Goal: Information Seeking & Learning: Learn about a topic

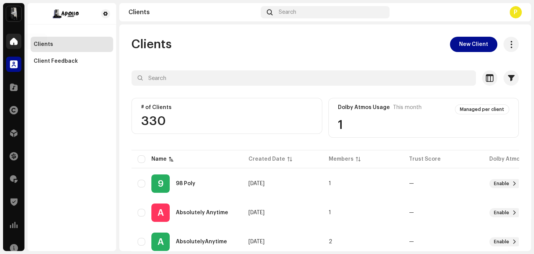
click at [14, 41] on span at bounding box center [14, 41] width 8 height 6
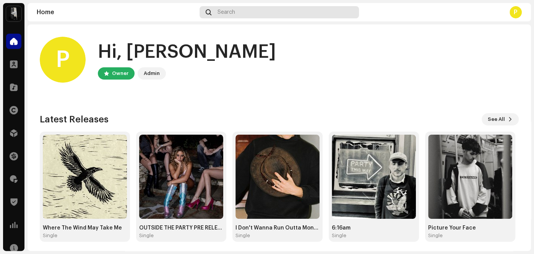
click at [265, 13] on div "Search" at bounding box center [280, 12] width 160 height 12
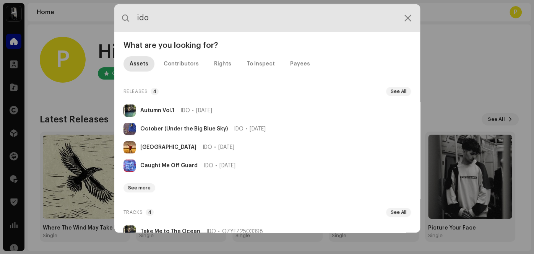
type input "ido"
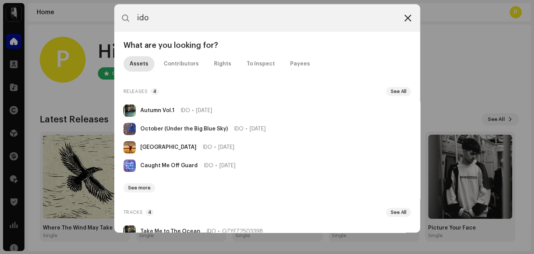
click at [403, 19] on div at bounding box center [407, 17] width 9 height 9
click at [406, 19] on icon at bounding box center [407, 18] width 7 height 6
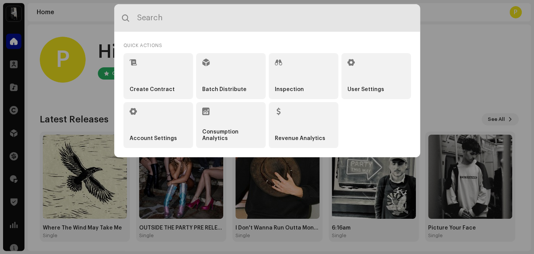
click at [234, 18] on input "text" at bounding box center [267, 18] width 306 height 28
type input "matilda"
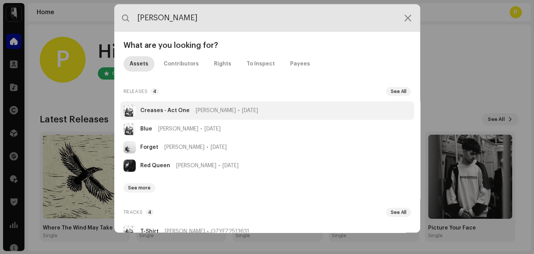
type input "[PERSON_NAME]"
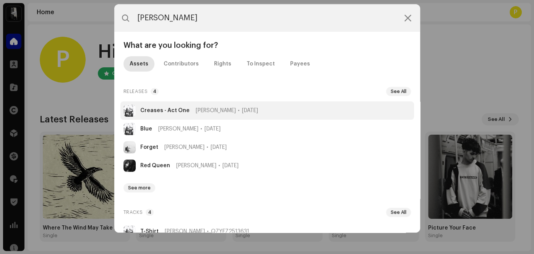
click at [185, 111] on strong "Creases - Act One" at bounding box center [164, 110] width 49 height 6
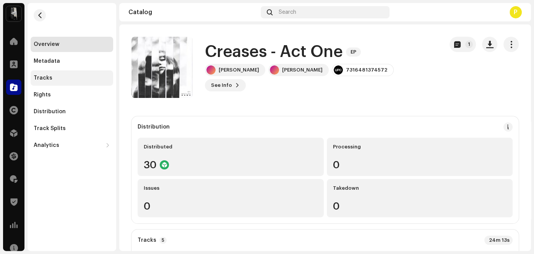
click at [56, 79] on div "Tracks" at bounding box center [72, 78] width 76 height 6
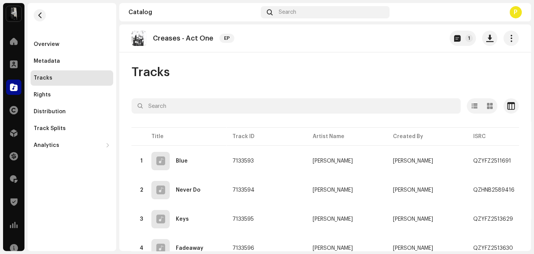
click at [287, 74] on div "Tracks" at bounding box center [324, 72] width 387 height 15
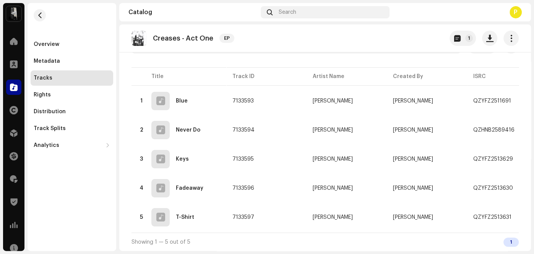
scroll to position [61, 0]
click at [180, 217] on div "5 T-Shirt" at bounding box center [179, 217] width 83 height 18
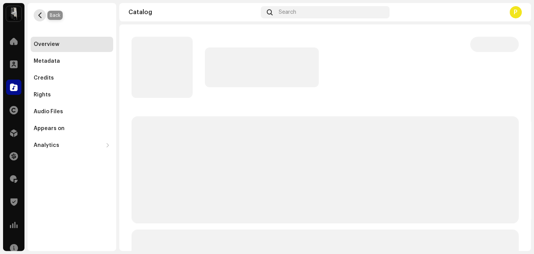
click at [39, 16] on span "button" at bounding box center [40, 15] width 6 height 6
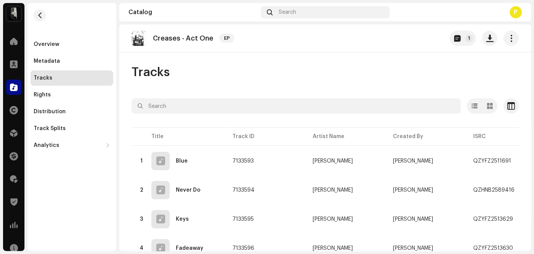
click at [262, 94] on div "Tracks Selected 0 Options Filters Distribution status In progress Not started C…" at bounding box center [325, 188] width 412 height 246
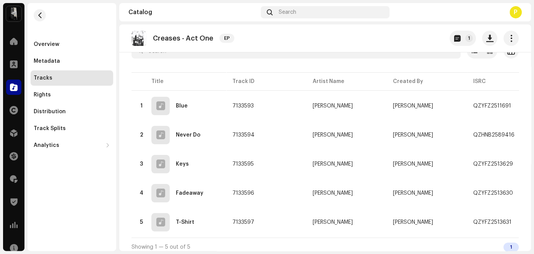
scroll to position [61, 0]
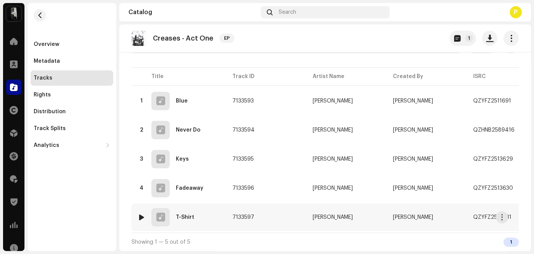
click at [143, 214] on div at bounding box center [142, 217] width 6 height 6
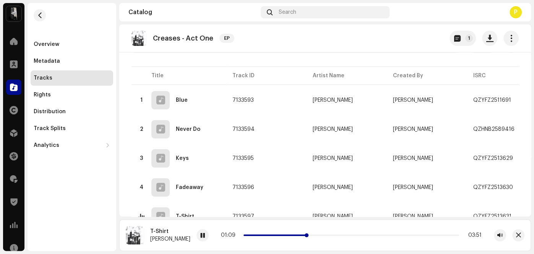
click at [315, 235] on p-slider at bounding box center [351, 235] width 216 height 2
click at [329, 235] on p-slider at bounding box center [351, 235] width 216 height 2
click at [282, 12] on span "Search" at bounding box center [288, 12] width 18 height 6
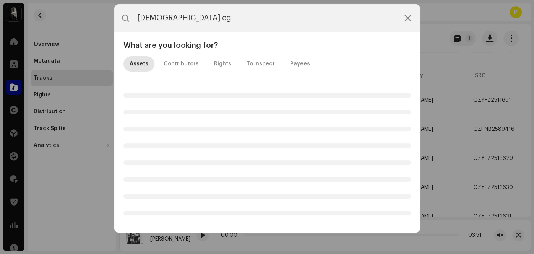
type input "[DEMOGRAPHIC_DATA] ego"
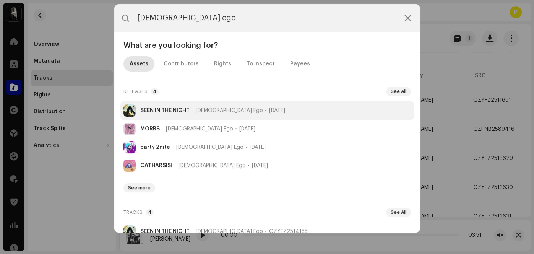
click at [178, 112] on strong "SEEN IN THE NIGHT" at bounding box center [164, 110] width 49 height 6
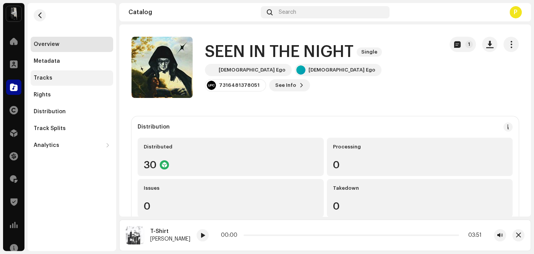
click at [39, 73] on div "Tracks" at bounding box center [72, 77] width 83 height 15
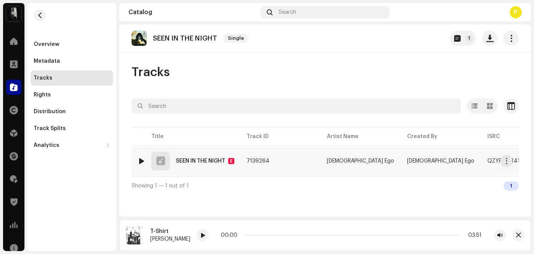
click at [140, 161] on div at bounding box center [142, 161] width 6 height 6
click at [142, 162] on div at bounding box center [142, 161] width 6 height 6
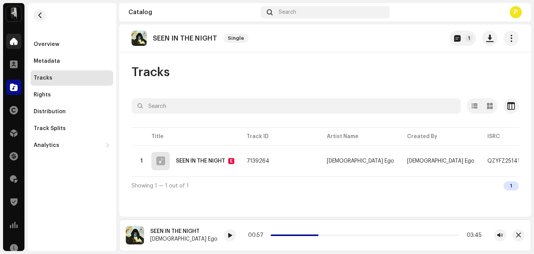
click at [19, 40] on div at bounding box center [13, 41] width 15 height 15
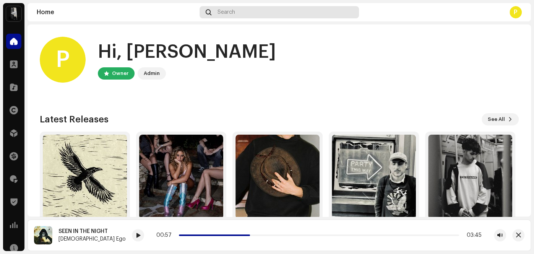
click at [227, 13] on span "Search" at bounding box center [226, 12] width 18 height 6
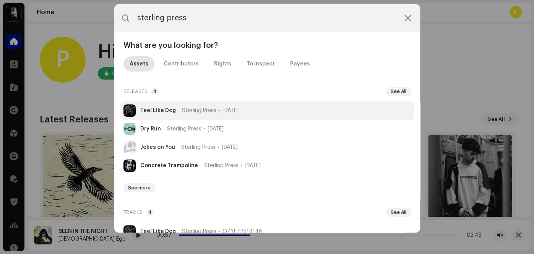
type input "sterling press"
click at [197, 109] on span "Sterling Press" at bounding box center [199, 110] width 34 height 6
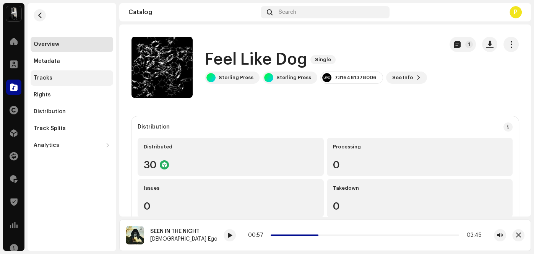
click at [49, 77] on div "Tracks" at bounding box center [43, 78] width 19 height 6
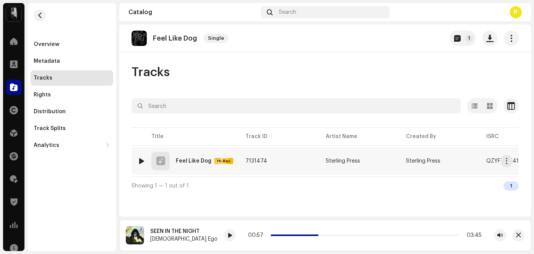
click at [141, 162] on div at bounding box center [142, 161] width 6 height 6
click at [141, 156] on img at bounding box center [141, 161] width 10 height 10
click at [141, 160] on div at bounding box center [142, 161] width 6 height 6
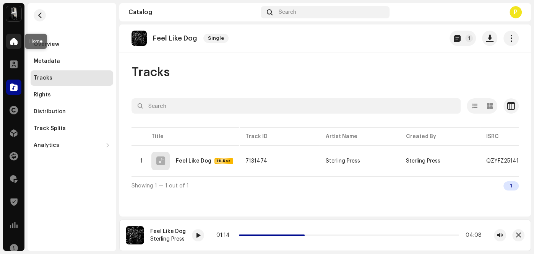
click at [17, 41] on span at bounding box center [14, 41] width 8 height 6
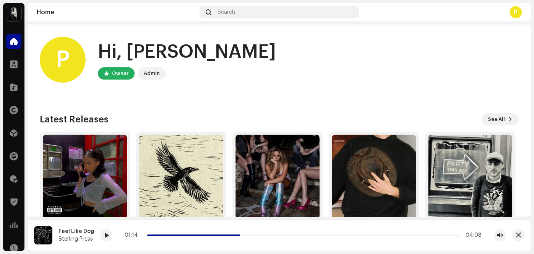
click at [180, 101] on div "P Hi, [PERSON_NAME] Owner Admin Check out the latest Product Updates for Check …" at bounding box center [279, 228] width 479 height 409
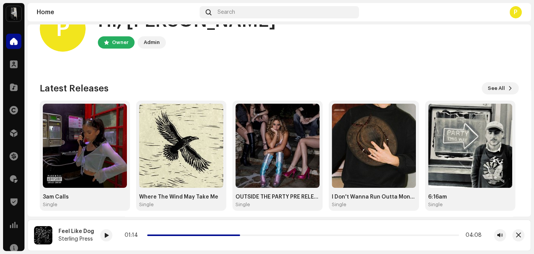
scroll to position [30, 0]
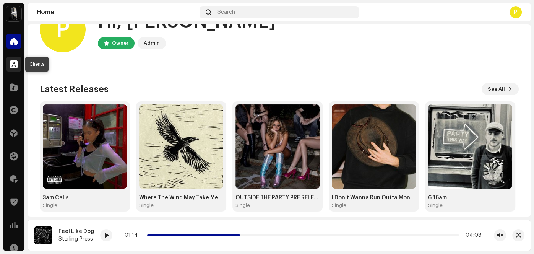
click at [12, 65] on span at bounding box center [14, 64] width 8 height 6
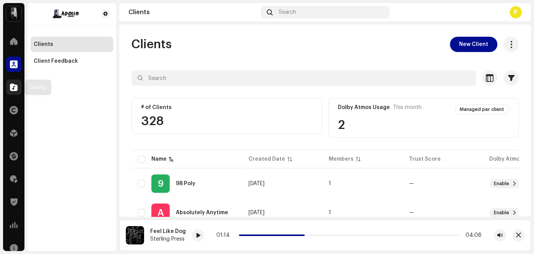
click at [12, 87] on span at bounding box center [14, 87] width 8 height 6
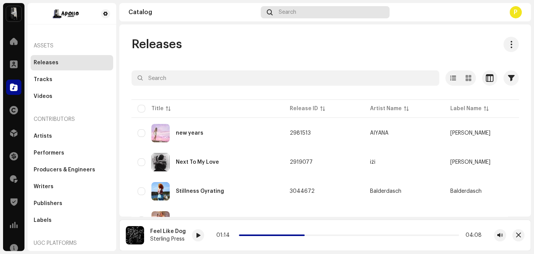
click at [293, 11] on span "Search" at bounding box center [288, 12] width 18 height 6
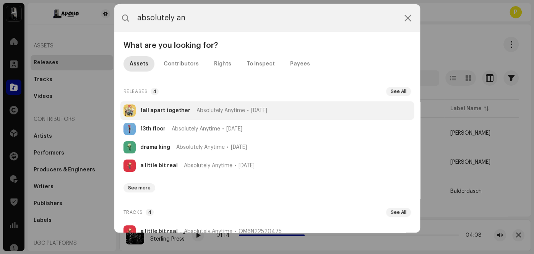
type input "absolutely an"
click at [172, 113] on li "fall apart together Absolutely Anytime [DATE]" at bounding box center [267, 110] width 294 height 18
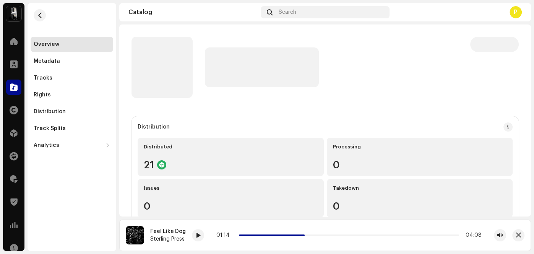
click at [290, 88] on div at bounding box center [294, 67] width 326 height 61
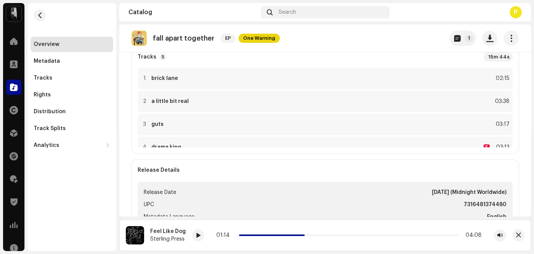
scroll to position [168, 0]
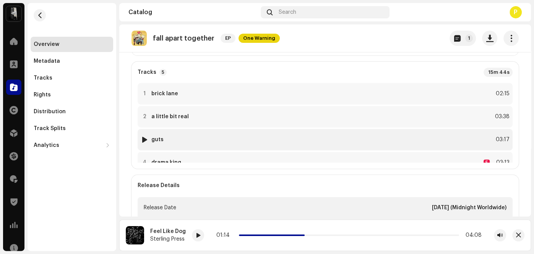
click at [144, 137] on div at bounding box center [145, 139] width 6 height 6
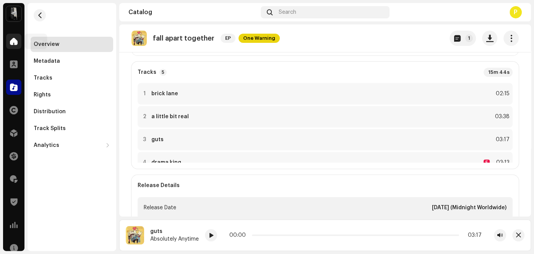
click at [10, 42] on span at bounding box center [14, 41] width 8 height 6
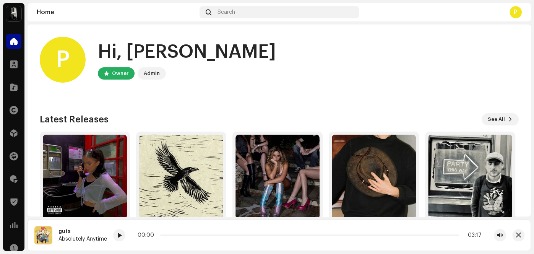
click at [315, 90] on home-user "P Hi, [PERSON_NAME] Owner Admin" at bounding box center [279, 66] width 479 height 58
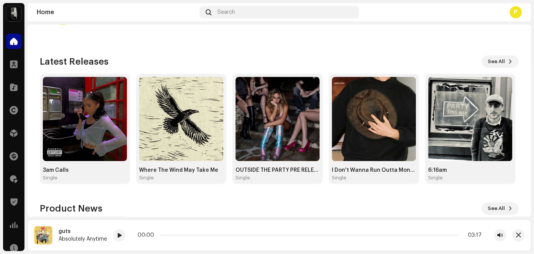
scroll to position [61, 0]
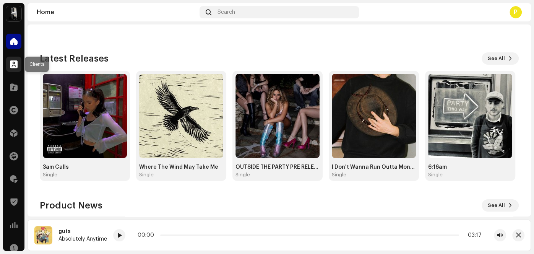
click at [11, 62] on span at bounding box center [14, 64] width 8 height 6
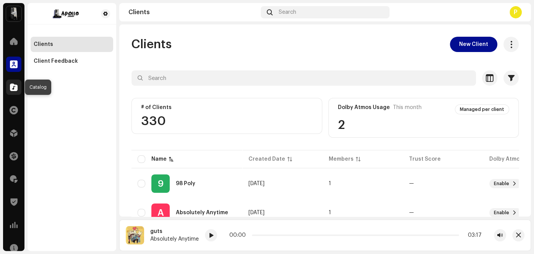
click at [11, 92] on div at bounding box center [13, 87] width 15 height 15
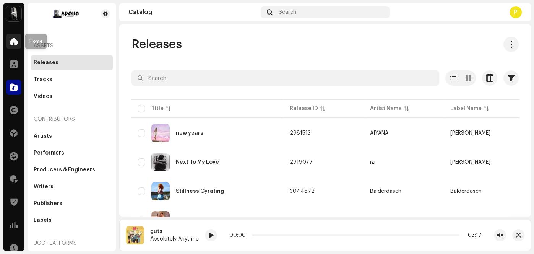
click at [10, 37] on div at bounding box center [13, 41] width 15 height 15
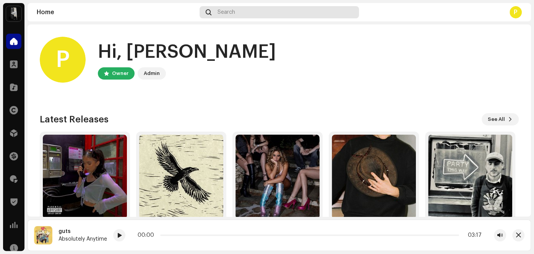
click at [258, 13] on div "Search" at bounding box center [280, 12] width 160 height 12
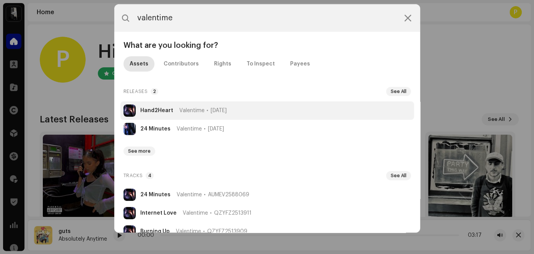
type input "valentime"
click at [166, 108] on strong "Hand2Heart" at bounding box center [156, 110] width 33 height 6
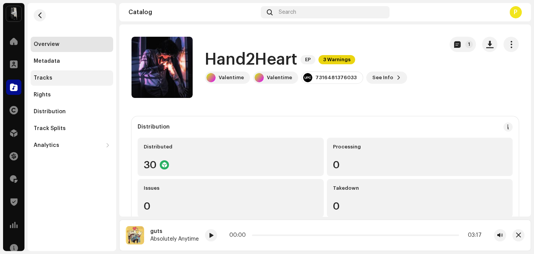
click at [42, 71] on div "Tracks" at bounding box center [72, 77] width 83 height 15
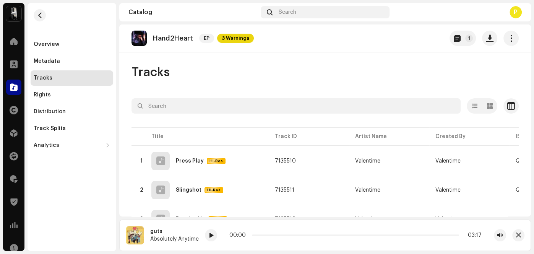
click at [310, 56] on div "Hand2Heart EP 3 Warnings 1 Tracks Selected 0 Options Filters Distribution statu…" at bounding box center [325, 120] width 412 height 192
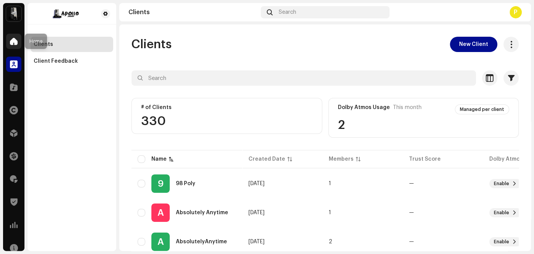
click at [15, 43] on span at bounding box center [14, 41] width 8 height 6
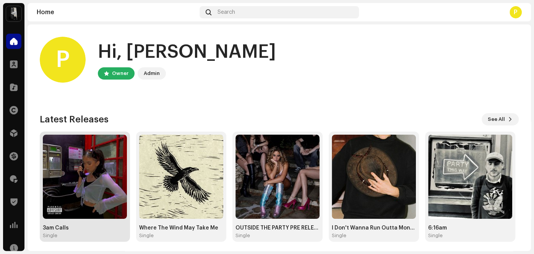
click at [70, 155] on img at bounding box center [85, 177] width 84 height 84
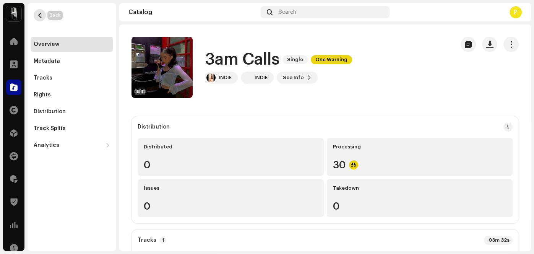
click at [42, 15] on span "button" at bounding box center [40, 15] width 6 height 6
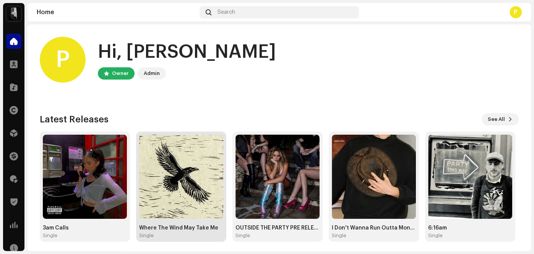
click at [198, 157] on img at bounding box center [181, 177] width 84 height 84
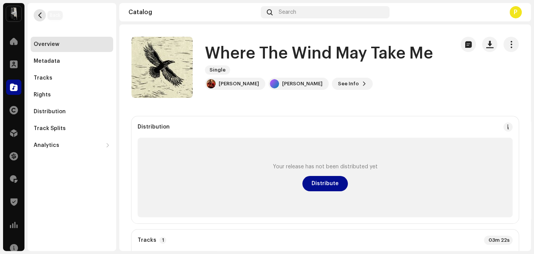
click at [39, 15] on span "button" at bounding box center [40, 15] width 6 height 6
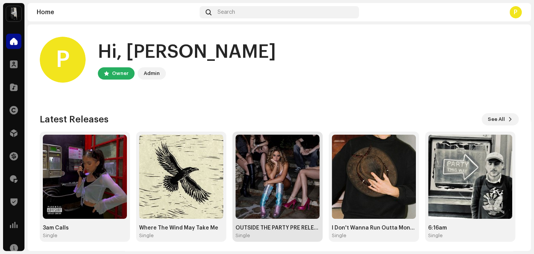
click at [258, 194] on img at bounding box center [277, 177] width 84 height 84
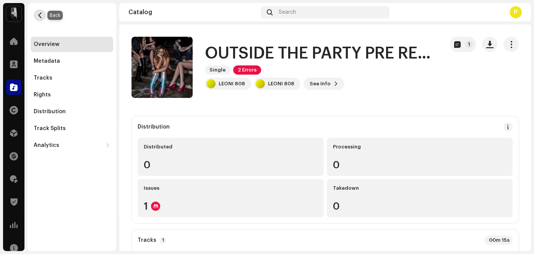
click at [40, 11] on button "button" at bounding box center [40, 15] width 12 height 12
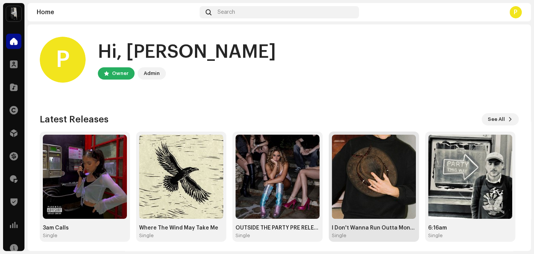
click at [363, 183] on img at bounding box center [374, 177] width 84 height 84
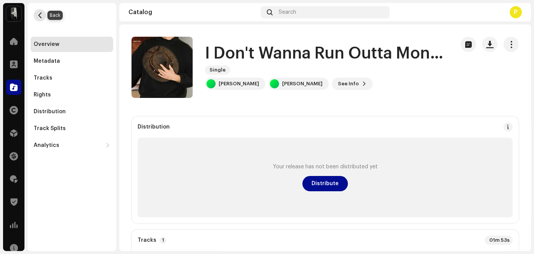
click at [43, 14] on button "button" at bounding box center [40, 15] width 12 height 12
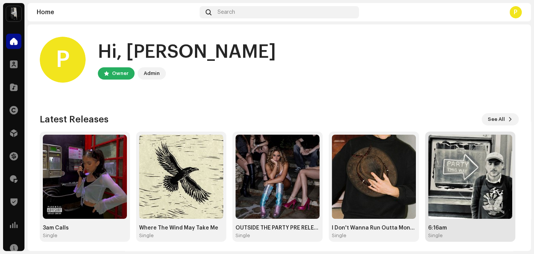
click at [468, 182] on img at bounding box center [470, 177] width 84 height 84
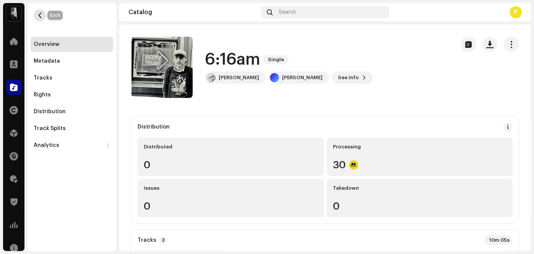
click at [39, 15] on span "button" at bounding box center [40, 15] width 6 height 6
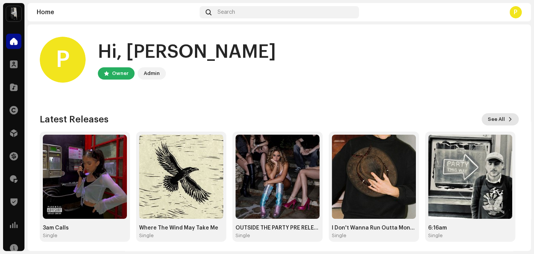
click at [497, 118] on span "See All" at bounding box center [496, 119] width 17 height 15
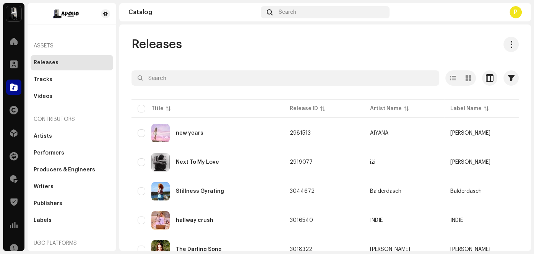
click at [263, 42] on div "Releases" at bounding box center [324, 44] width 387 height 15
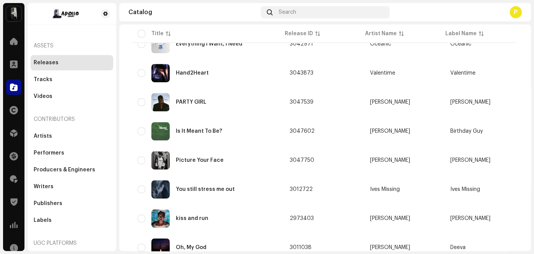
scroll to position [324, 0]
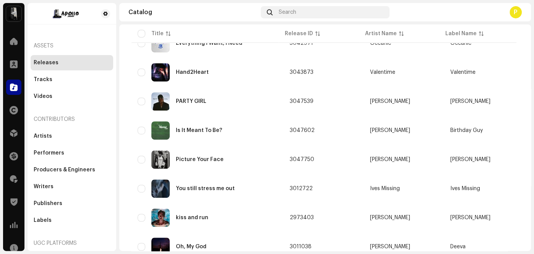
drag, startPoint x: 528, startPoint y: 123, endPoint x: 533, endPoint y: 161, distance: 38.9
click at [533, 161] on div "Apollo Distribution Home Clients Catalog Rights Distribution Finance Royalties …" at bounding box center [267, 127] width 534 height 254
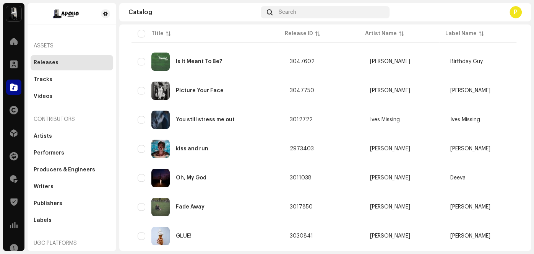
scroll to position [342, 0]
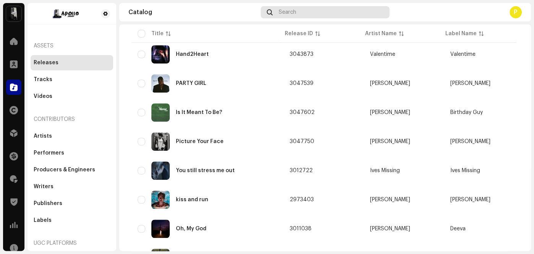
click at [286, 12] on span "Search" at bounding box center [288, 12] width 18 height 6
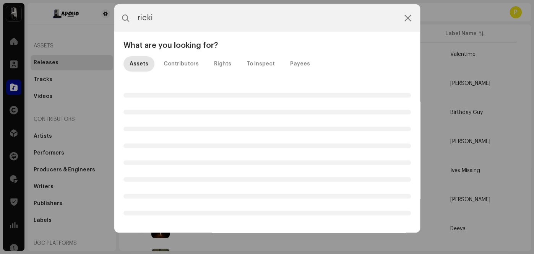
type input "rickie"
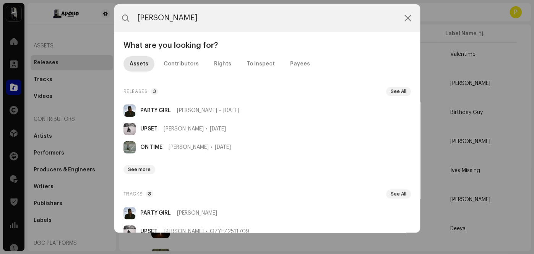
click at [81, 43] on div "rickie What are you looking for? Assets Contributors Rights To Inspect Payees R…" at bounding box center [267, 127] width 534 height 254
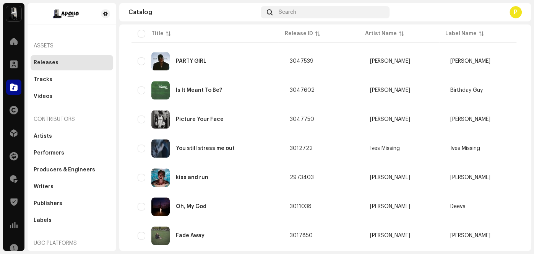
scroll to position [363, 0]
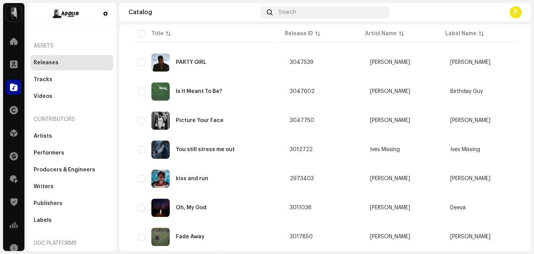
drag, startPoint x: 529, startPoint y: 152, endPoint x: 524, endPoint y: 140, distance: 13.1
click at [524, 140] on div "Releases Selected 0 Options Filters Distribution status Never Distributed Proce…" at bounding box center [325, 74] width 412 height 800
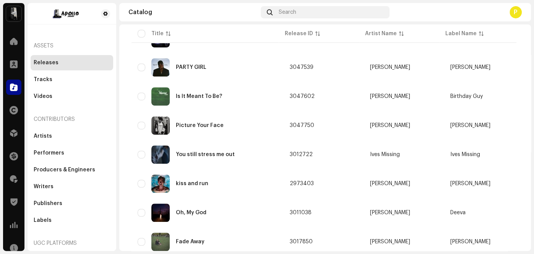
scroll to position [585, 0]
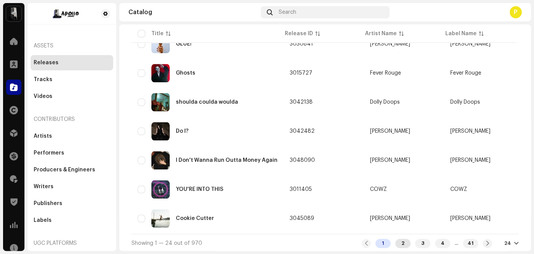
click at [397, 242] on div "2" at bounding box center [402, 243] width 15 height 9
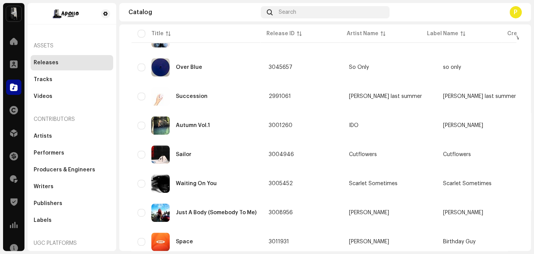
scroll to position [301, 0]
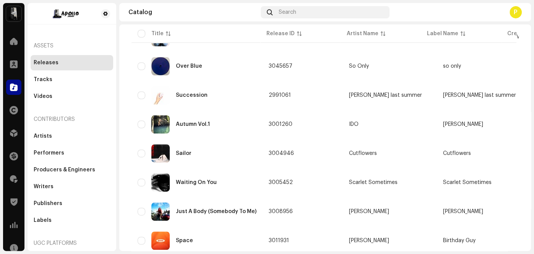
drag, startPoint x: 531, startPoint y: 118, endPoint x: 531, endPoint y: 128, distance: 9.6
click at [531, 128] on div "Apollo Distribution Home Clients Catalog Rights Distribution Finance Royalties …" at bounding box center [267, 127] width 534 height 254
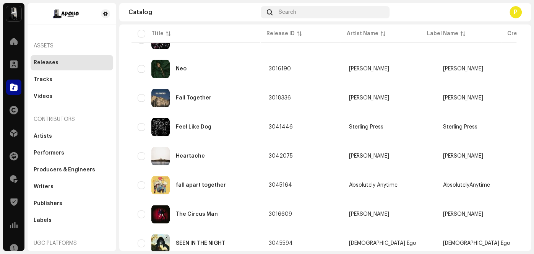
scroll to position [584, 0]
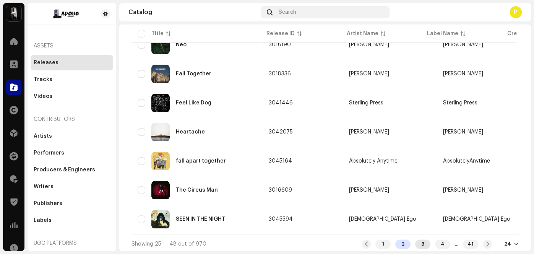
click at [415, 240] on div "3" at bounding box center [422, 243] width 15 height 9
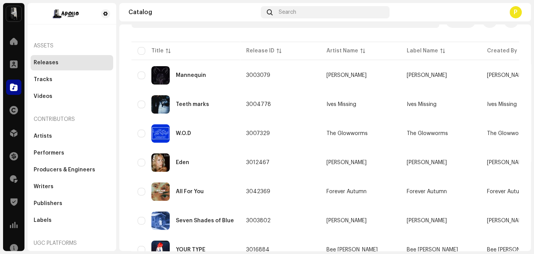
scroll to position [585, 0]
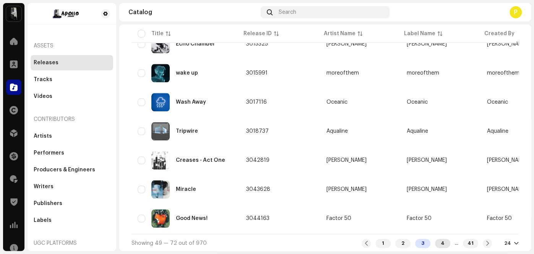
click at [438, 242] on div "4" at bounding box center [442, 243] width 15 height 9
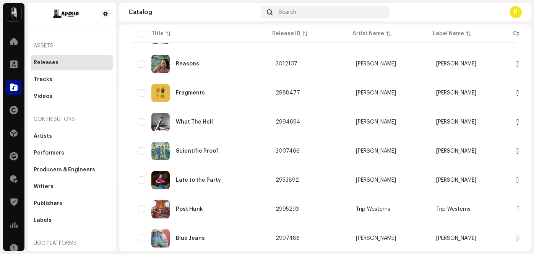
scroll to position [119, 0]
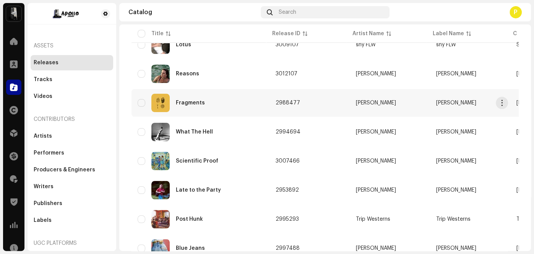
click at [351, 97] on td "Lando Manning" at bounding box center [390, 103] width 80 height 28
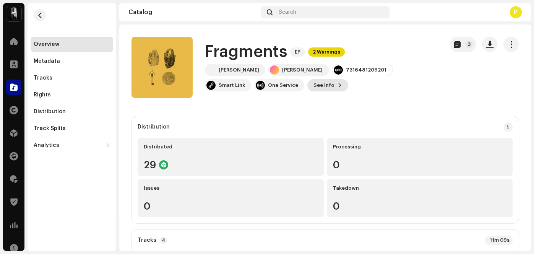
click at [338, 88] on span at bounding box center [340, 85] width 5 height 6
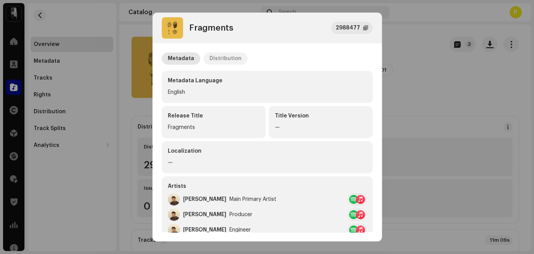
click at [229, 60] on div "Distribution" at bounding box center [225, 58] width 32 height 12
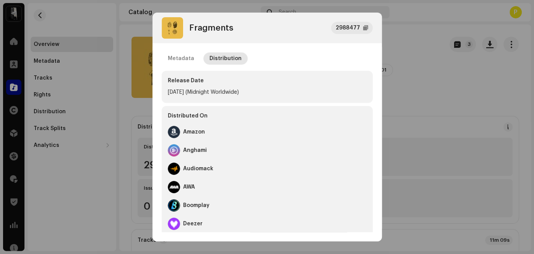
click at [141, 112] on div "Fragments 2988477 Metadata Distribution Release Date Oct 14, 2025 (Midnight Wor…" at bounding box center [267, 127] width 534 height 254
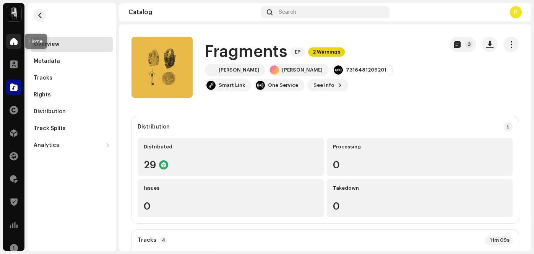
click at [19, 44] on div at bounding box center [13, 41] width 15 height 15
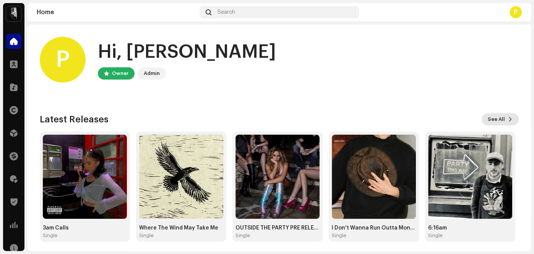
click at [489, 116] on span "See All" at bounding box center [496, 119] width 17 height 15
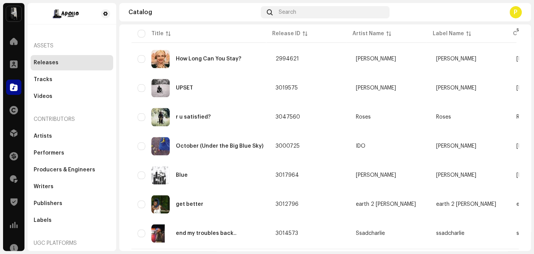
scroll to position [585, 0]
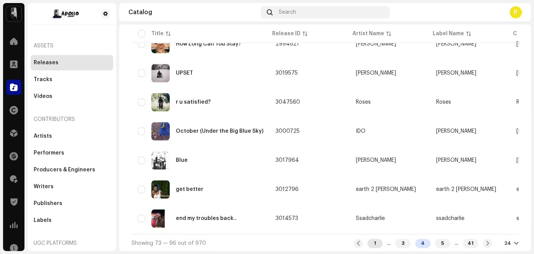
click at [367, 240] on div "1" at bounding box center [374, 243] width 15 height 9
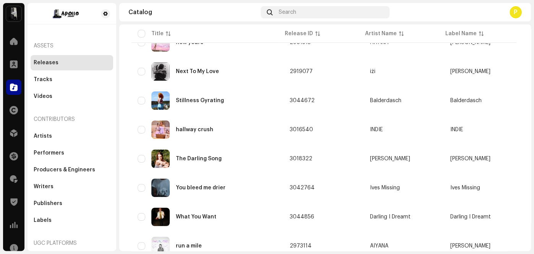
scroll to position [89, 0]
